Goal: Navigation & Orientation: Go to known website

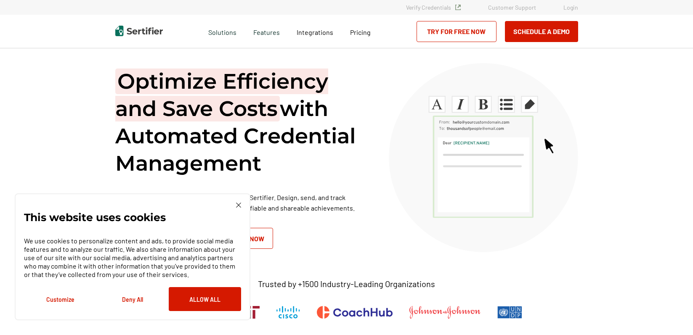
click at [567, 7] on link "Login" at bounding box center [570, 7] width 15 height 7
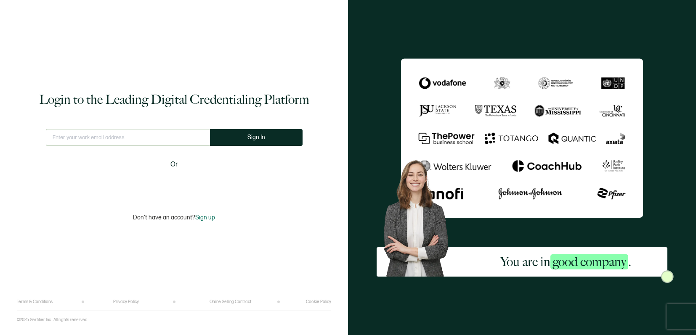
click at [127, 138] on input "text" at bounding box center [128, 137] width 164 height 17
type input "[EMAIL_ADDRESS][DOMAIN_NAME]"
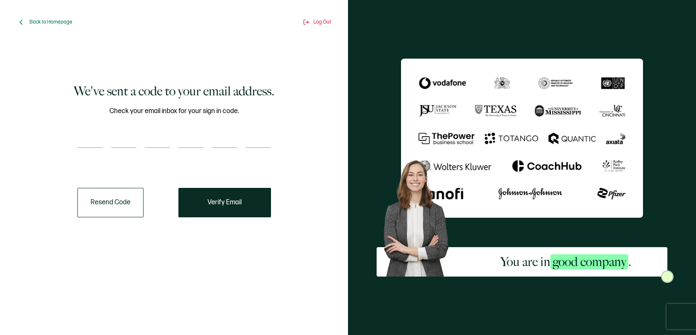
click at [87, 143] on input "number" at bounding box center [89, 139] width 25 height 17
paste input "8"
type input "8"
type input "6"
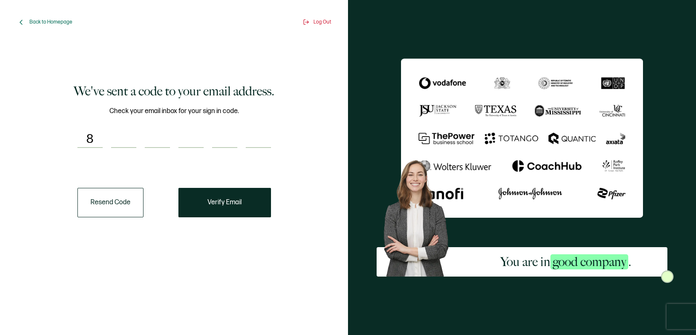
type input "4"
type input "5"
type input "4"
